Goal: Check status: Verify the current state of an ongoing process or item

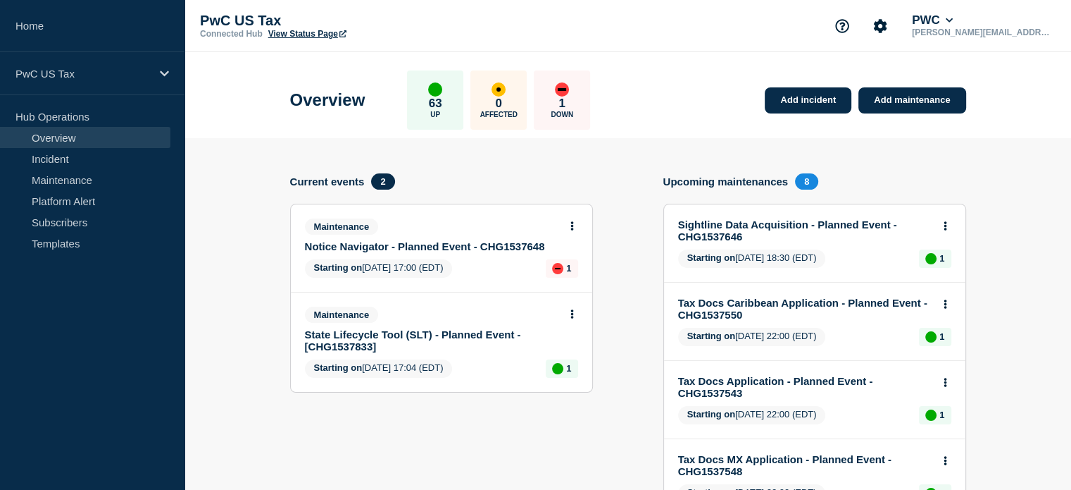
click at [438, 333] on link "State Lifecycle Tool (SLT) - Planned Event - [CHG1537833]" at bounding box center [432, 340] width 254 height 24
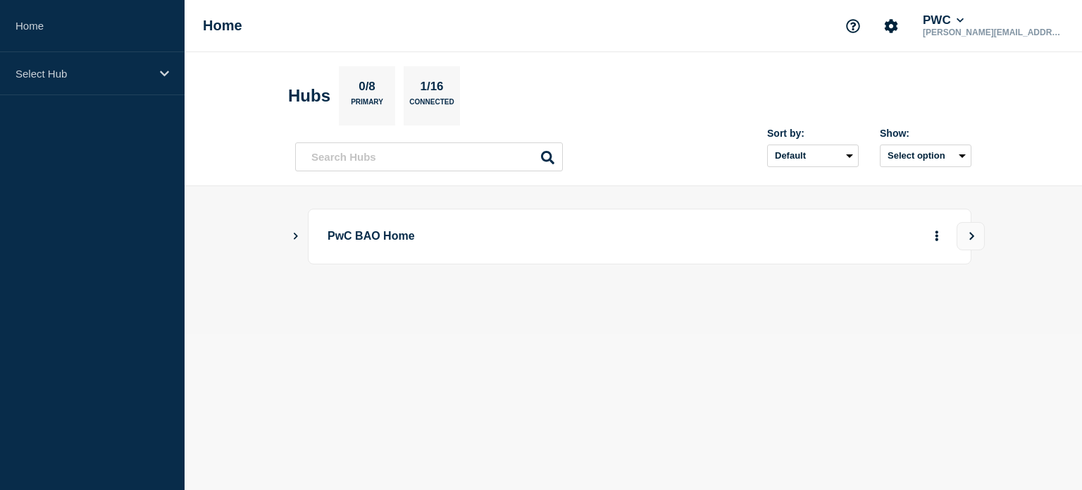
click at [297, 233] on icon "Show Connected Hubs" at bounding box center [295, 235] width 9 height 7
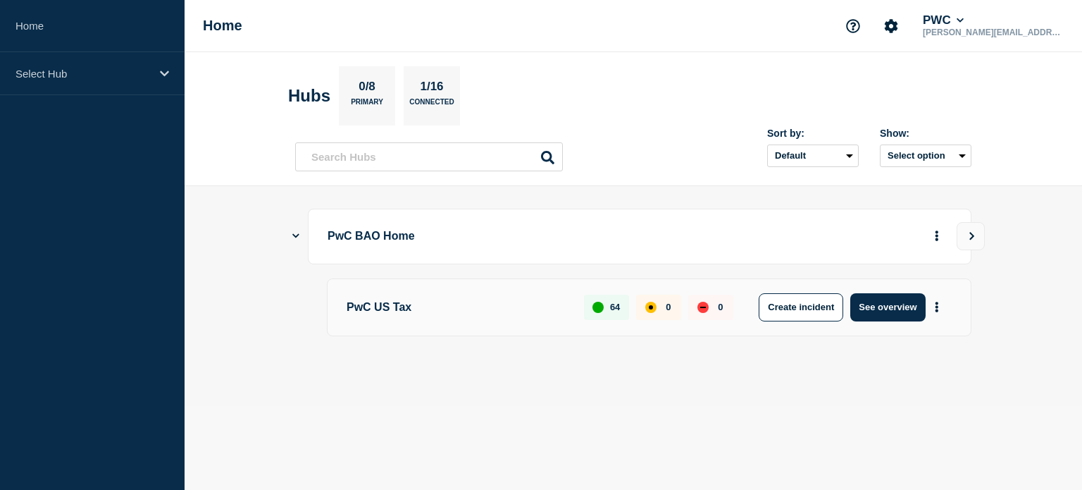
drag, startPoint x: 212, startPoint y: 4, endPoint x: 849, endPoint y: 335, distance: 717.4
click at [728, 355] on div at bounding box center [633, 356] width 676 height 12
click at [899, 309] on button "See overview" at bounding box center [887, 307] width 75 height 28
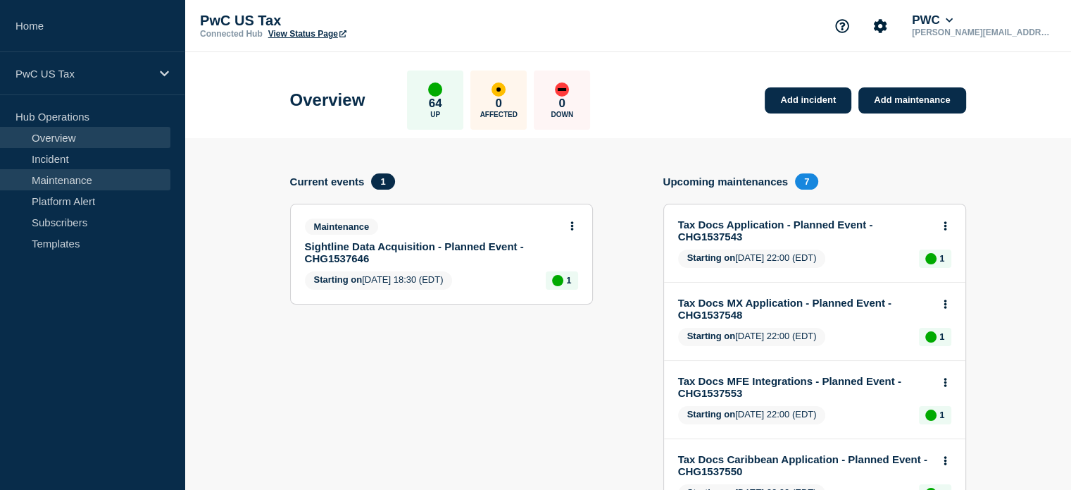
click at [93, 178] on link "Maintenance" at bounding box center [85, 179] width 170 height 21
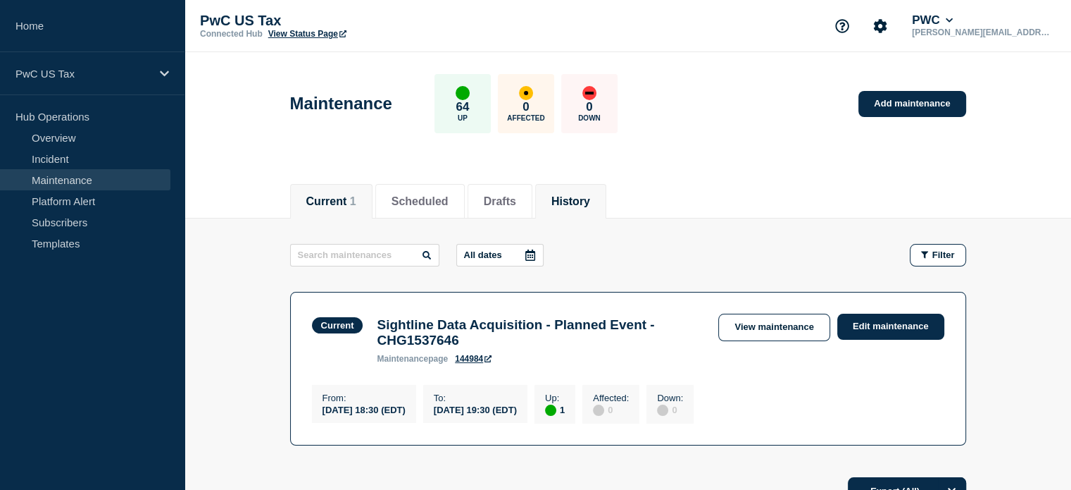
click at [580, 198] on button "History" at bounding box center [571, 201] width 39 height 13
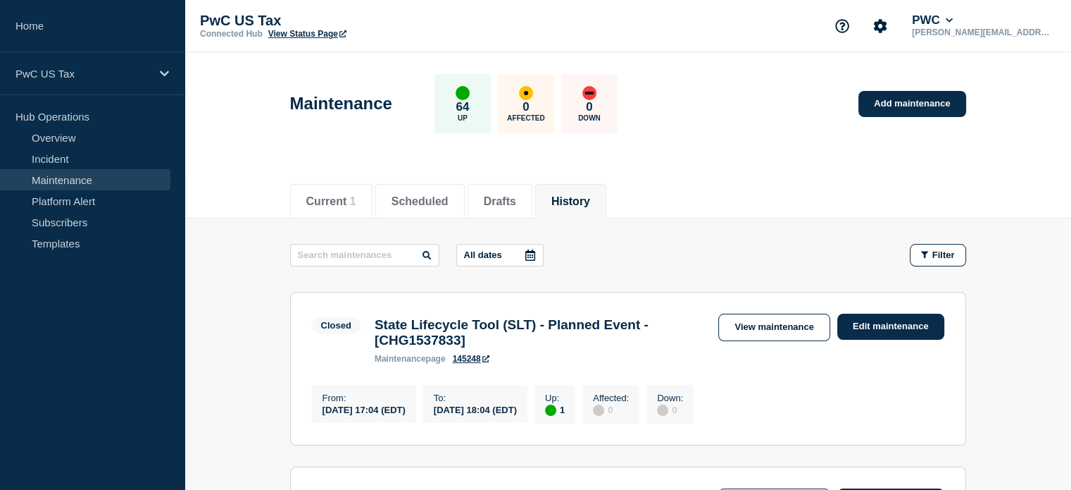
click at [468, 363] on link "145248" at bounding box center [471, 359] width 37 height 10
